Goal: Transaction & Acquisition: Purchase product/service

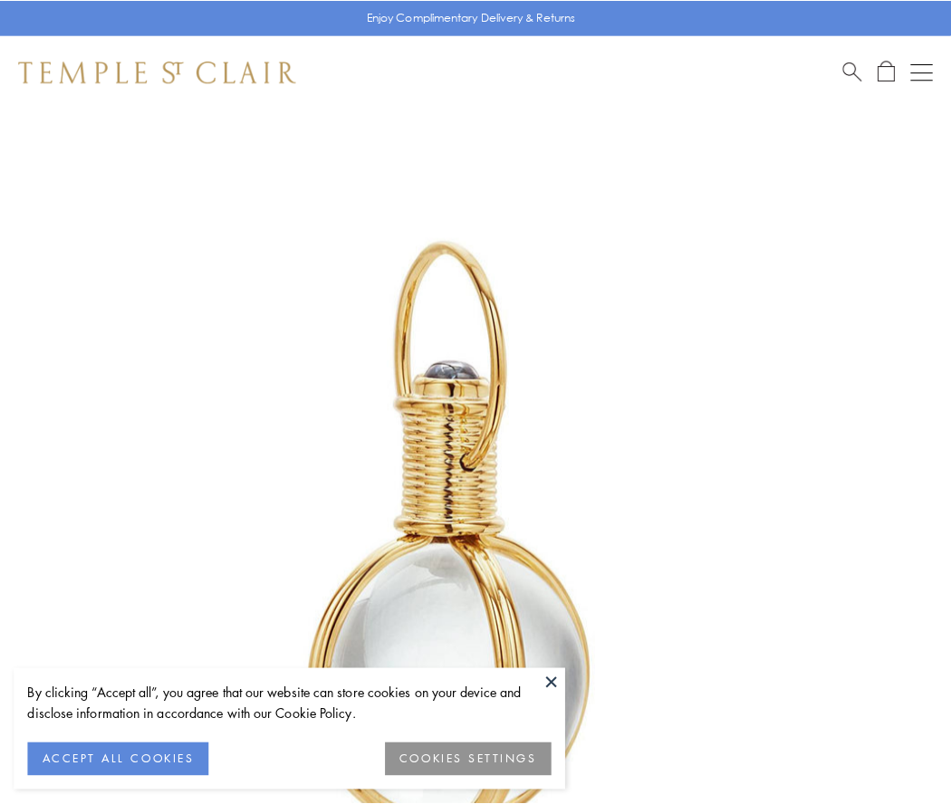
scroll to position [473, 0]
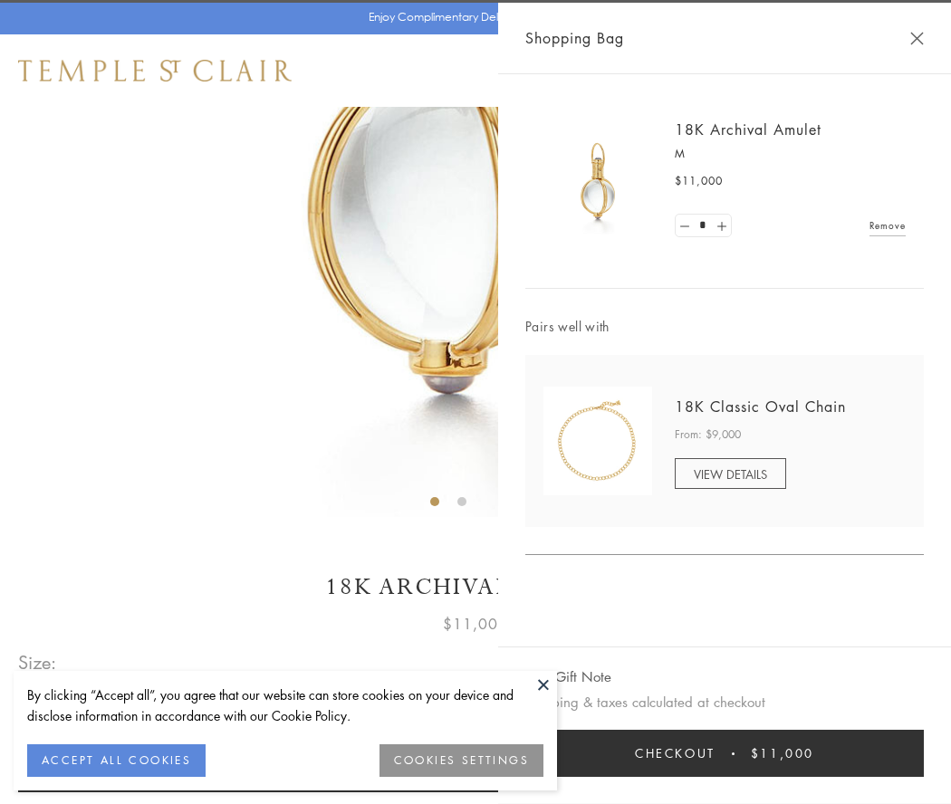
click at [725, 754] on button "Checkout $11,000" at bounding box center [724, 753] width 399 height 47
